Goal: Information Seeking & Learning: Learn about a topic

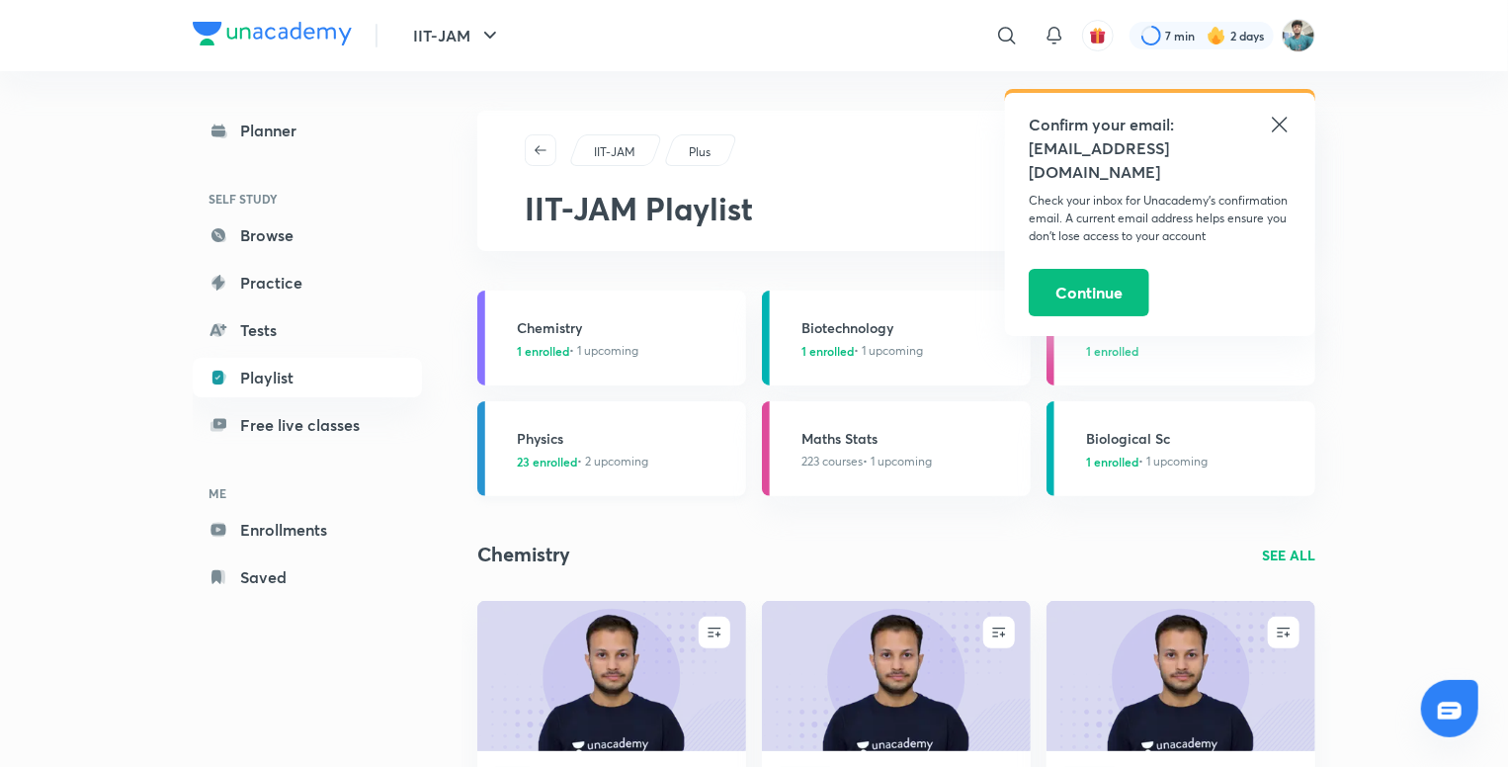
click at [567, 473] on link "Physics 23 enrolled • 2 upcoming" at bounding box center [611, 448] width 269 height 95
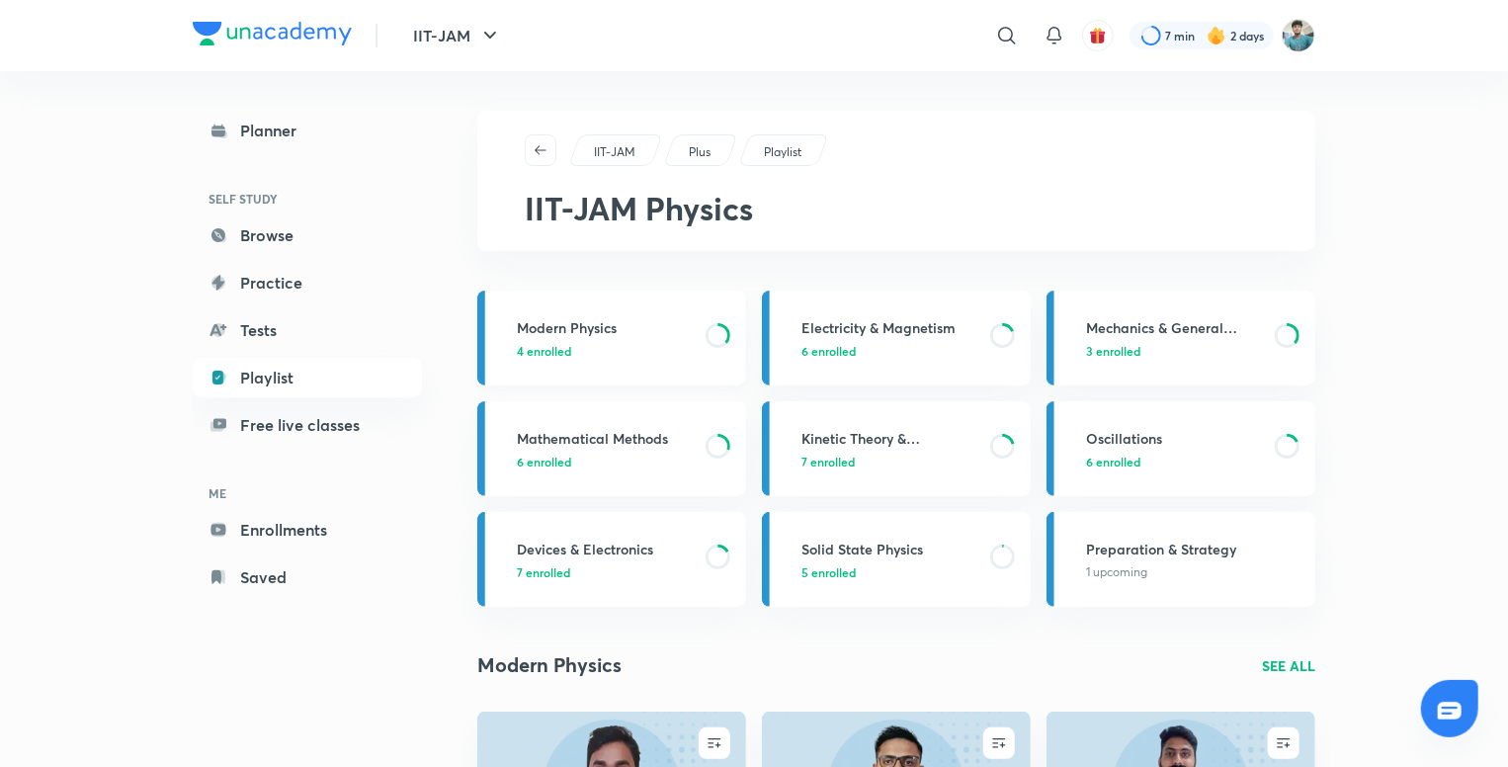
click at [651, 356] on p "4 enrolled" at bounding box center [605, 351] width 177 height 18
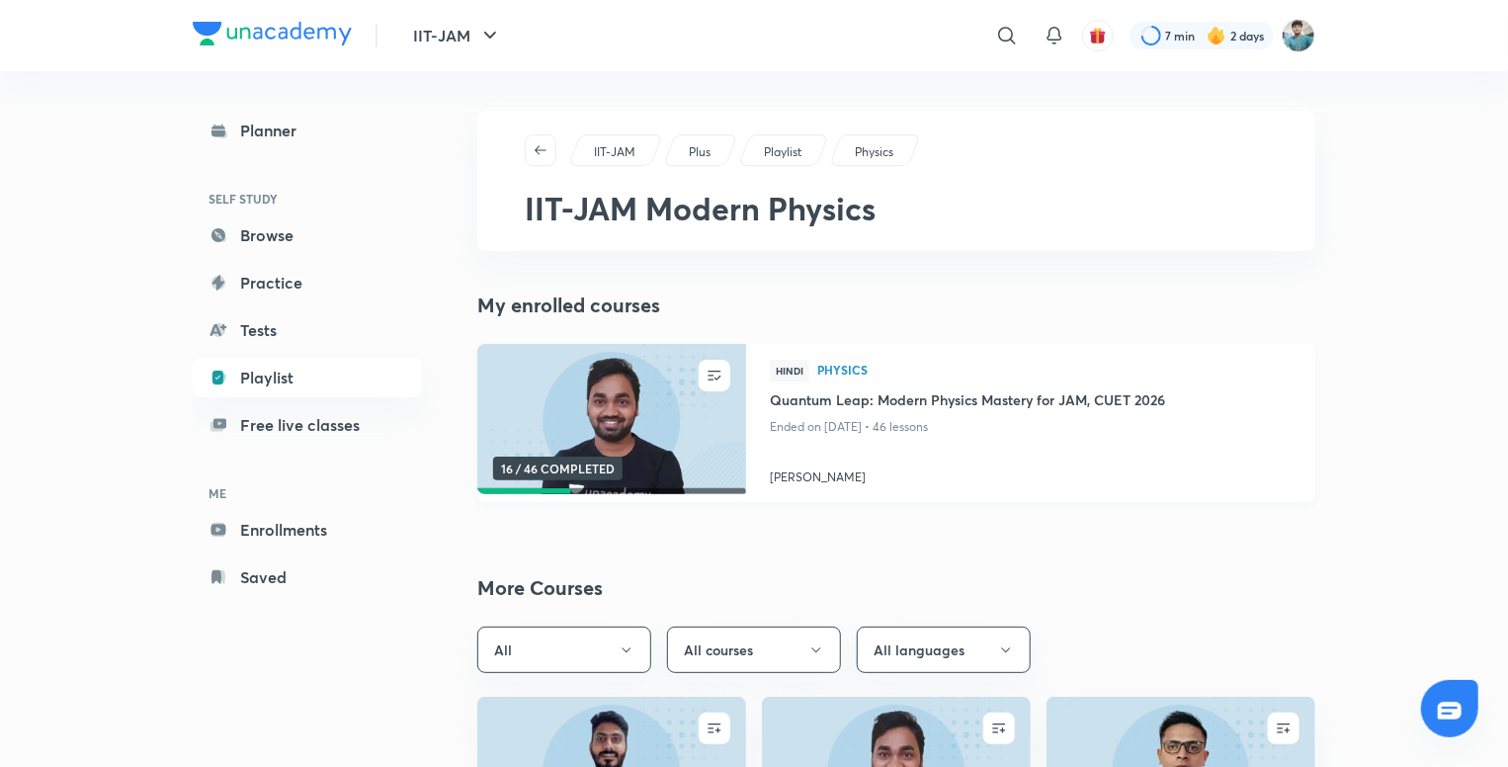
click at [605, 388] on img at bounding box center [611, 419] width 274 height 153
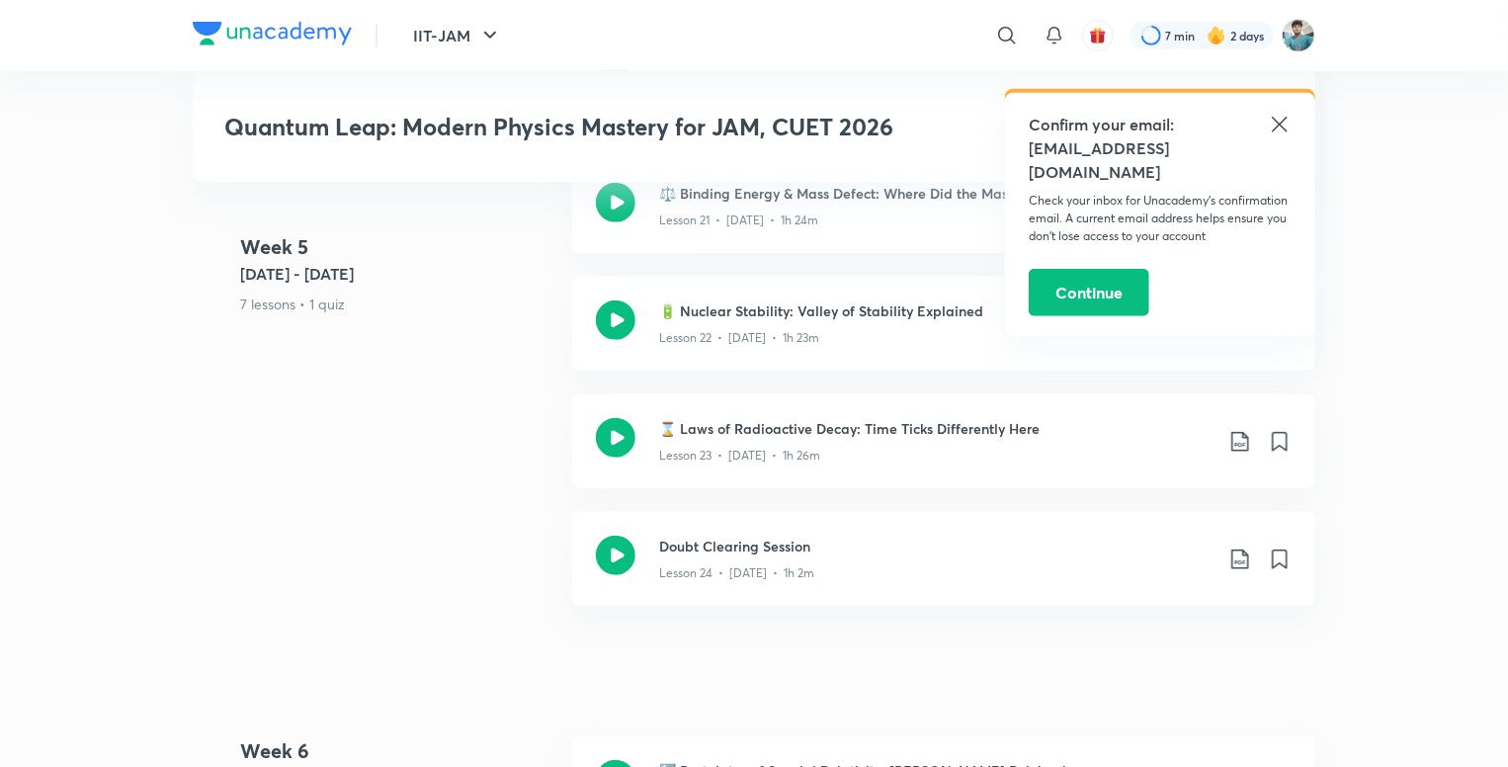
scroll to position [4395, 0]
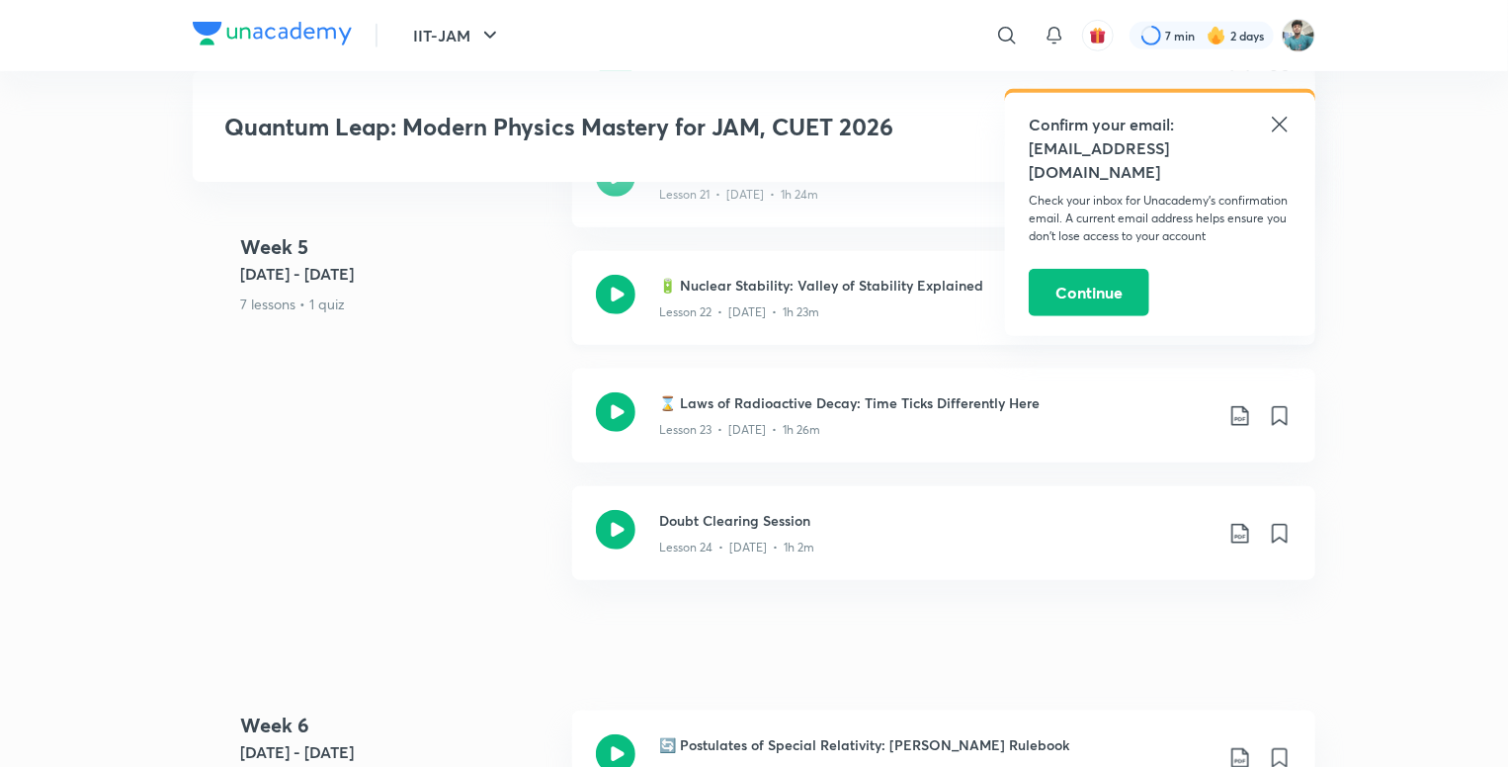
click at [614, 298] on icon at bounding box center [616, 295] width 40 height 40
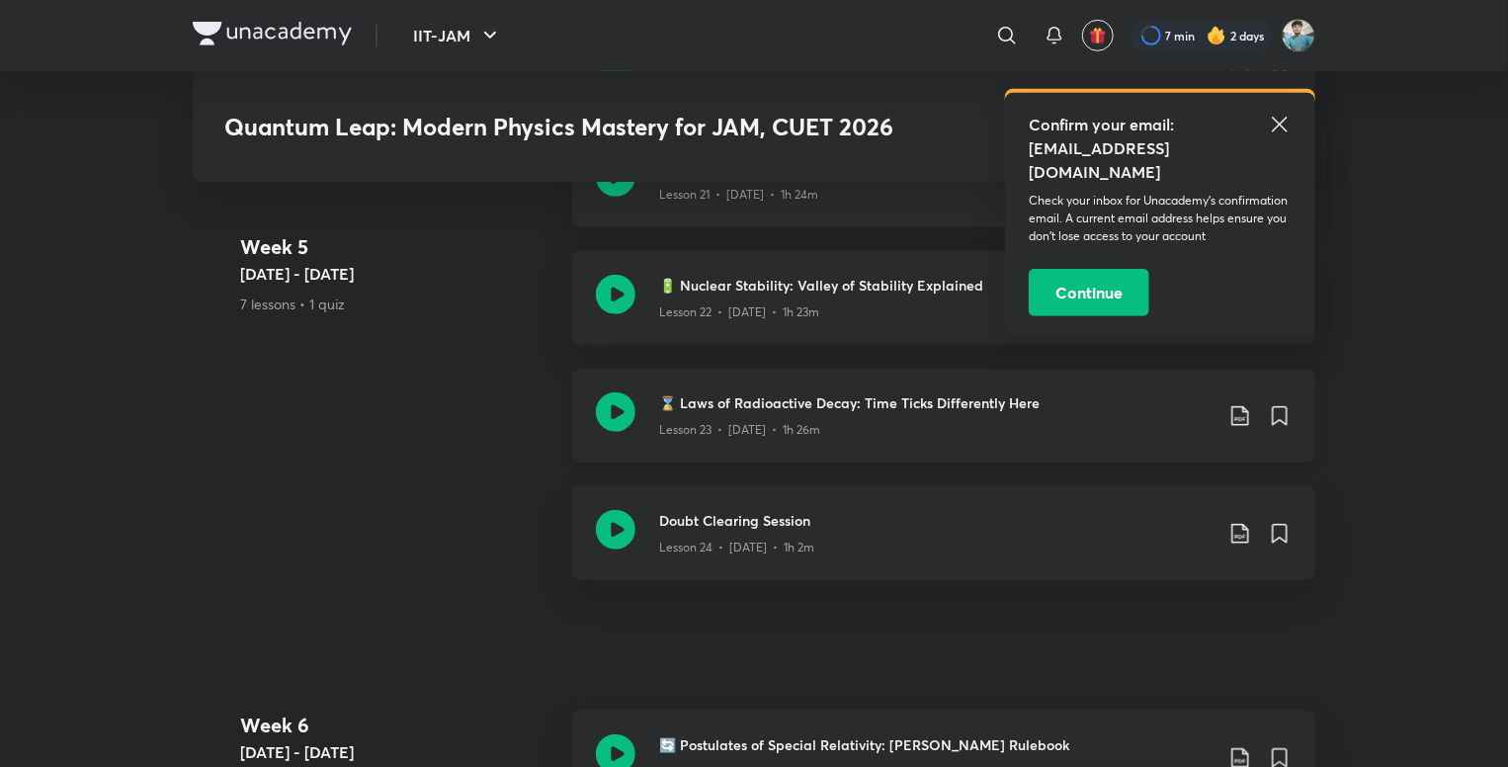
click at [612, 420] on icon at bounding box center [616, 412] width 40 height 40
